Goal: Information Seeking & Learning: Find specific page/section

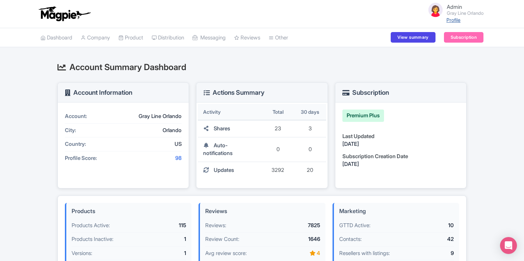
click at [454, 20] on link "Profile" at bounding box center [454, 20] width 14 height 6
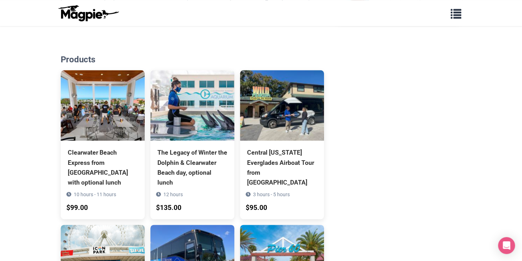
scroll to position [463, 0]
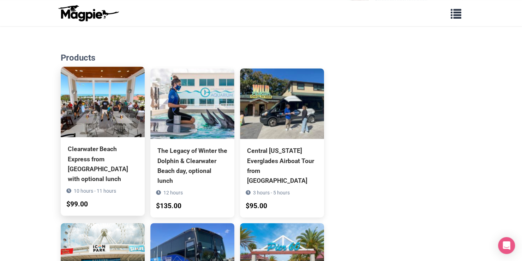
click at [106, 108] on img at bounding box center [103, 102] width 84 height 71
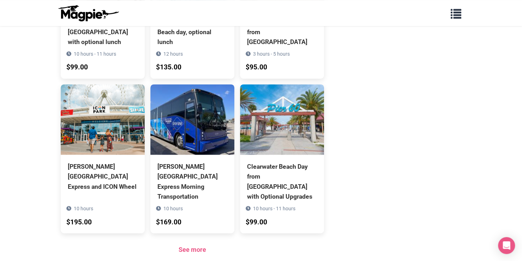
scroll to position [641, 0]
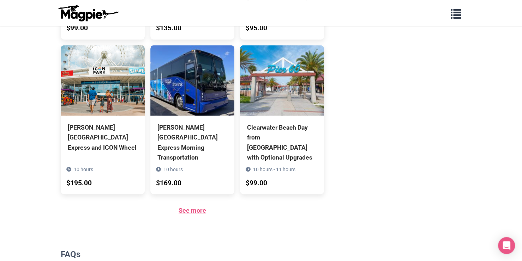
click at [188, 207] on link "See more" at bounding box center [193, 210] width 28 height 7
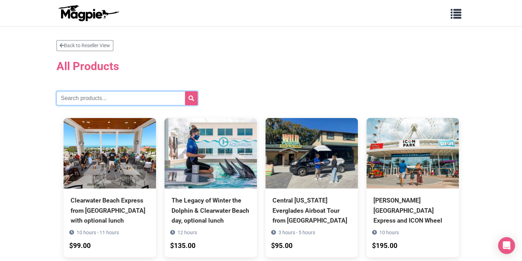
click at [102, 96] on input "text" at bounding box center [126, 98] width 141 height 14
type input "[PERSON_NAME]"
click at [185, 91] on button "submit" at bounding box center [191, 98] width 13 height 14
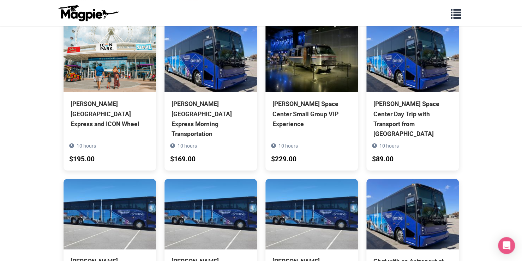
scroll to position [96, 0]
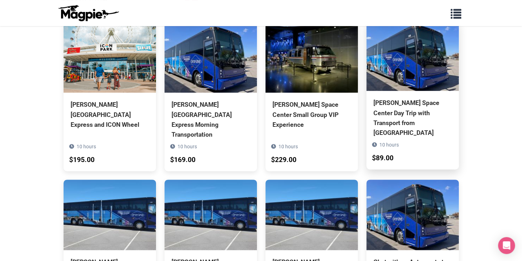
click at [409, 79] on img at bounding box center [412, 55] width 92 height 71
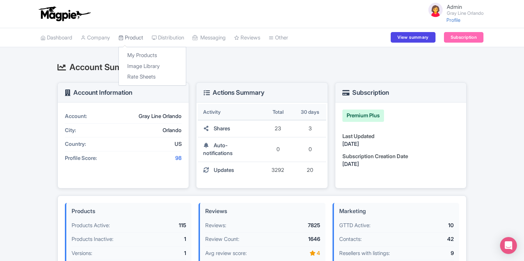
click at [135, 36] on link "Product" at bounding box center [131, 37] width 25 height 19
